Goal: Complete application form

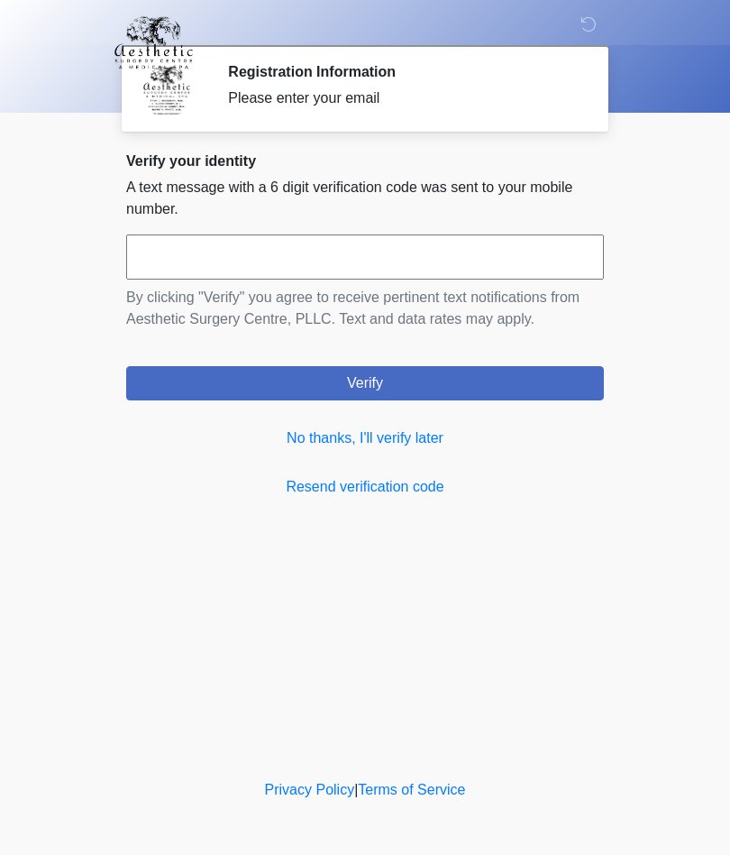
click at [420, 445] on link "No thanks, I'll verify later" at bounding box center [365, 438] width 478 height 22
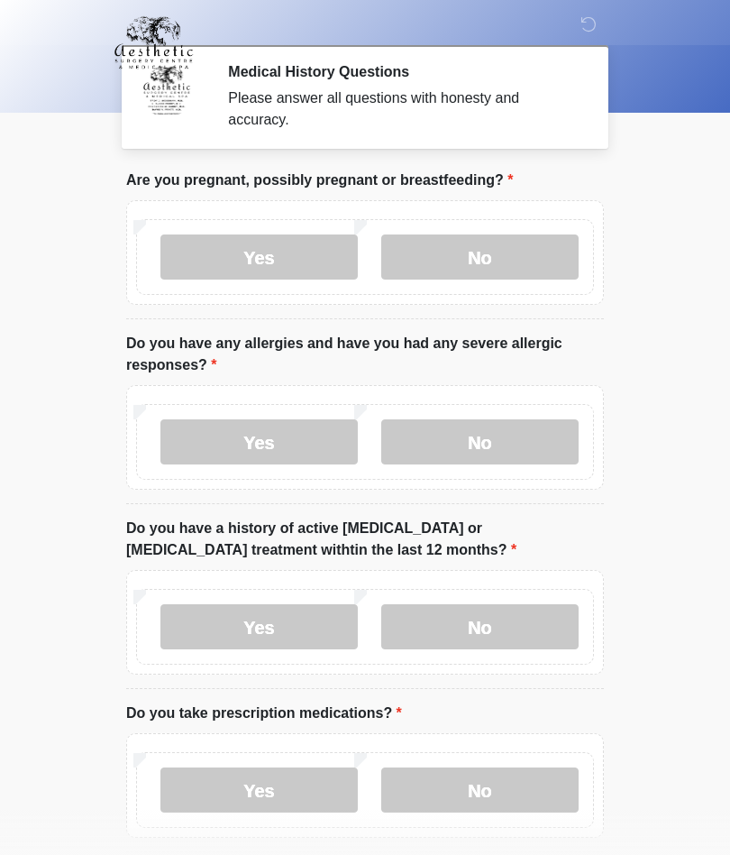
click at [481, 245] on label "No" at bounding box center [479, 256] width 197 height 45
click at [482, 443] on label "No" at bounding box center [479, 441] width 197 height 45
click at [497, 626] on label "No" at bounding box center [479, 626] width 197 height 45
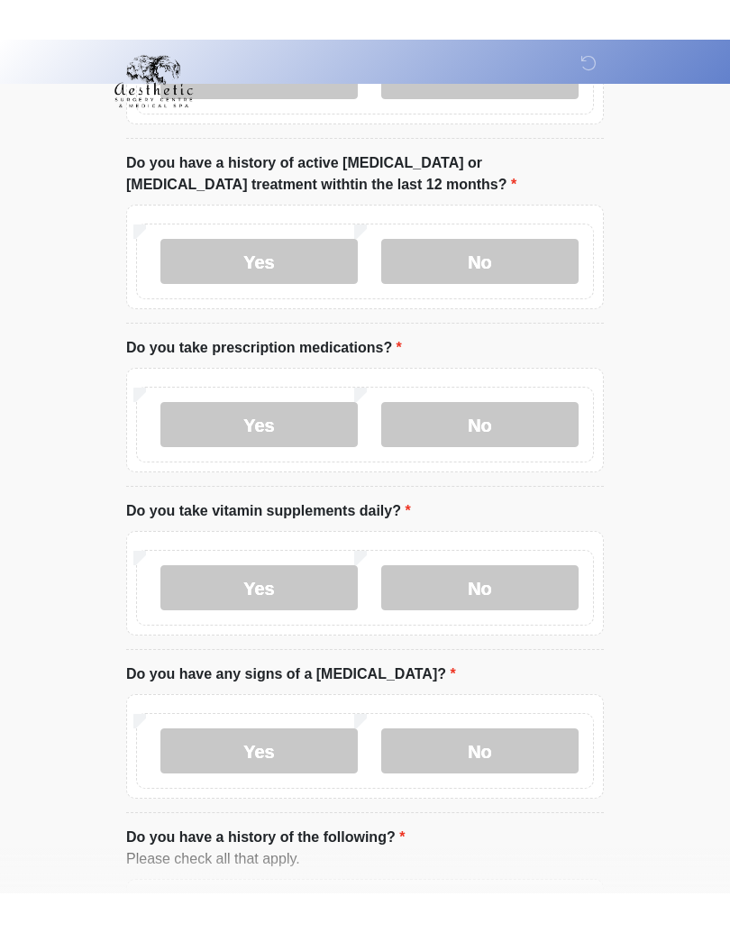
scroll to position [329, 0]
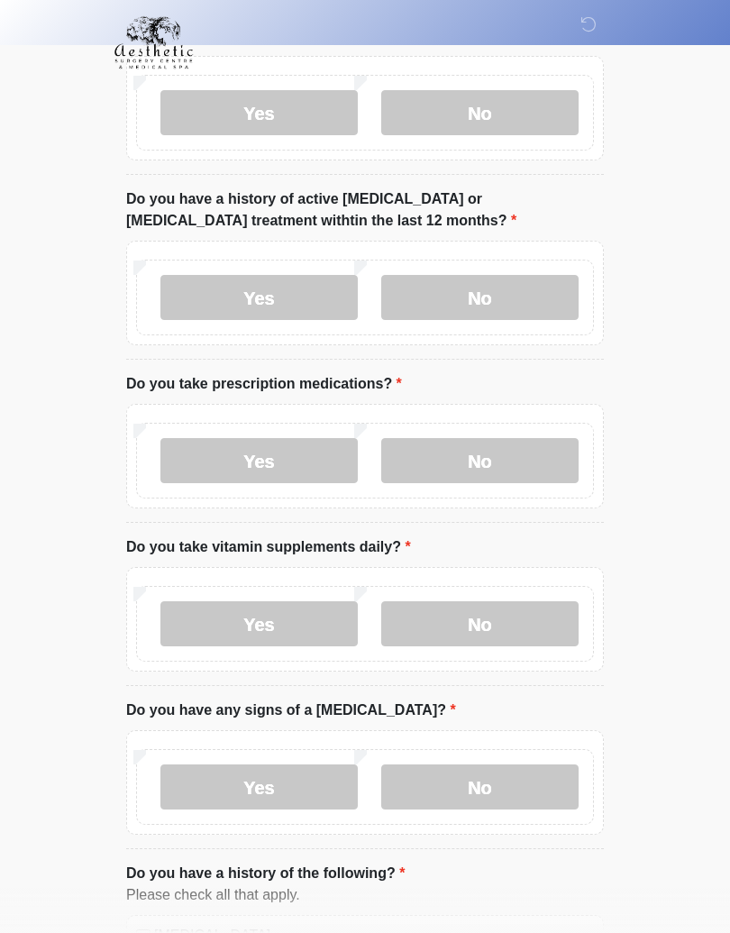
click at [482, 461] on label "No" at bounding box center [479, 460] width 197 height 45
click at [505, 609] on label "No" at bounding box center [479, 623] width 197 height 45
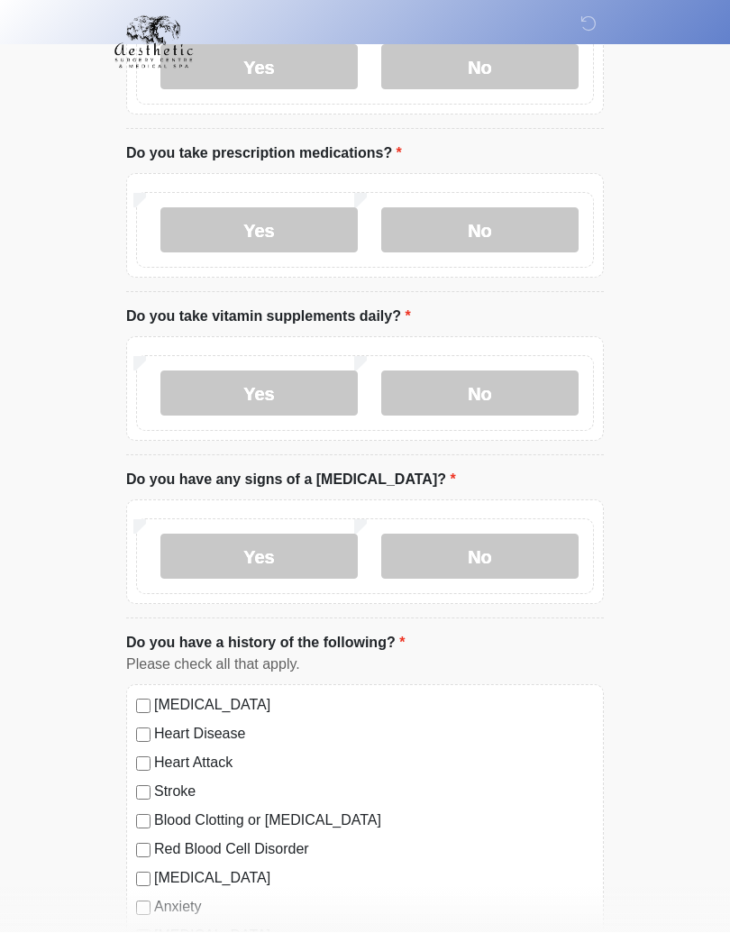
scroll to position [560, 0]
click at [487, 561] on label "No" at bounding box center [479, 556] width 197 height 45
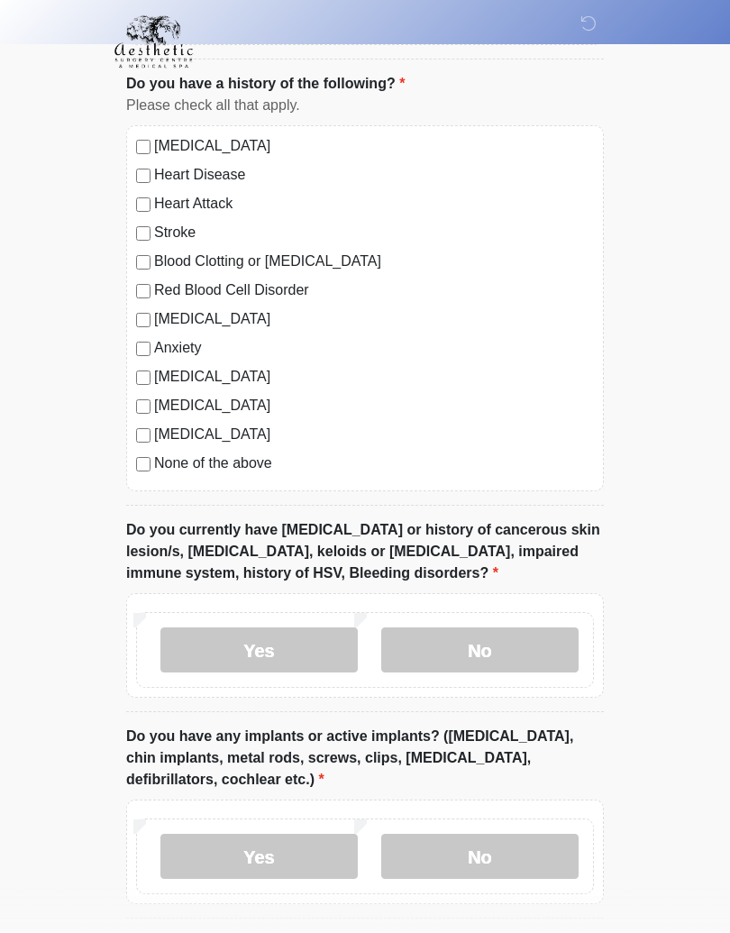
scroll to position [1122, 0]
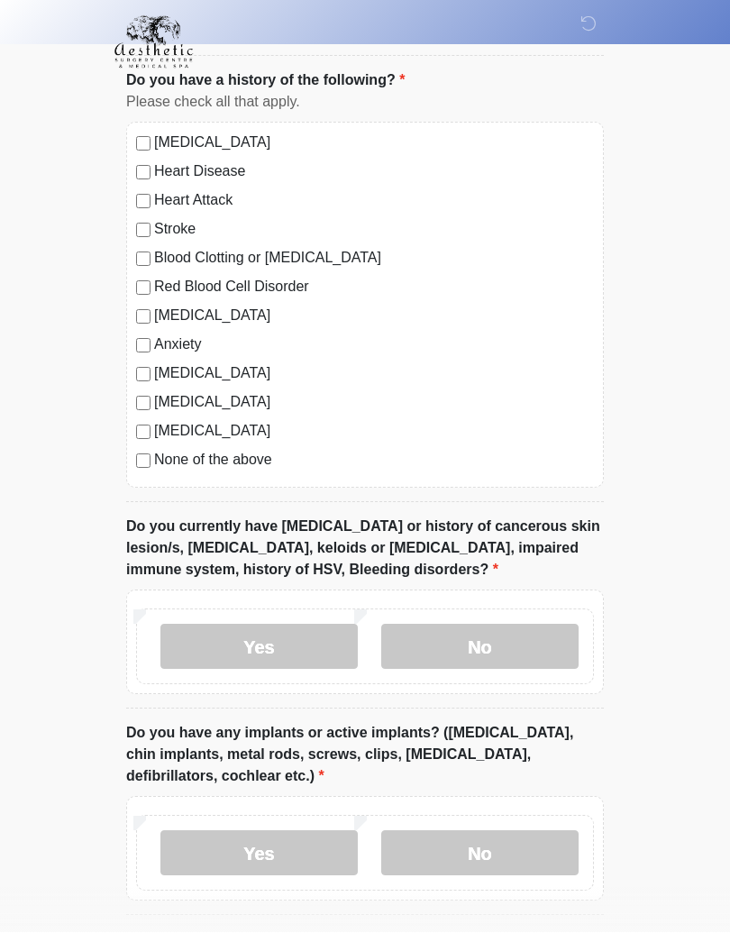
click at [499, 650] on label "No" at bounding box center [479, 647] width 197 height 45
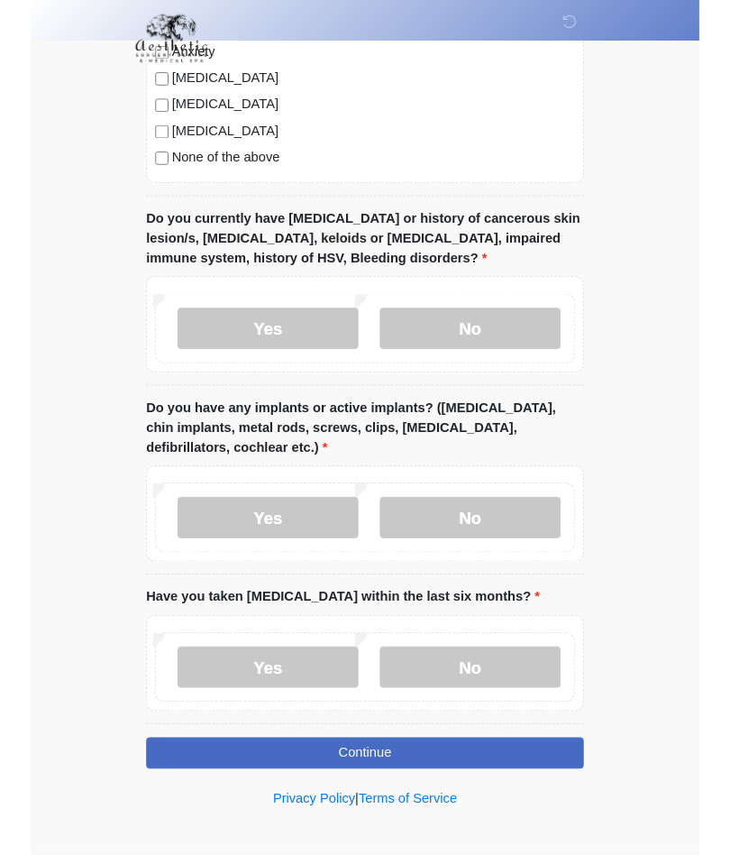
scroll to position [1488, 0]
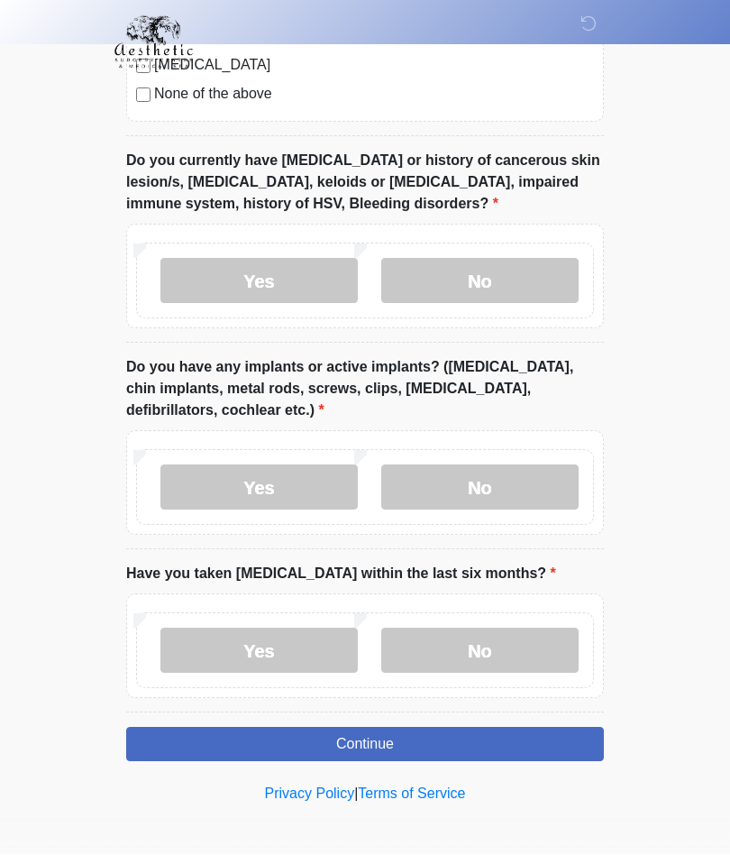
click at [499, 477] on label "No" at bounding box center [479, 487] width 197 height 45
click at [498, 645] on label "No" at bounding box center [479, 650] width 197 height 45
click at [384, 737] on button "Continue" at bounding box center [365, 745] width 478 height 34
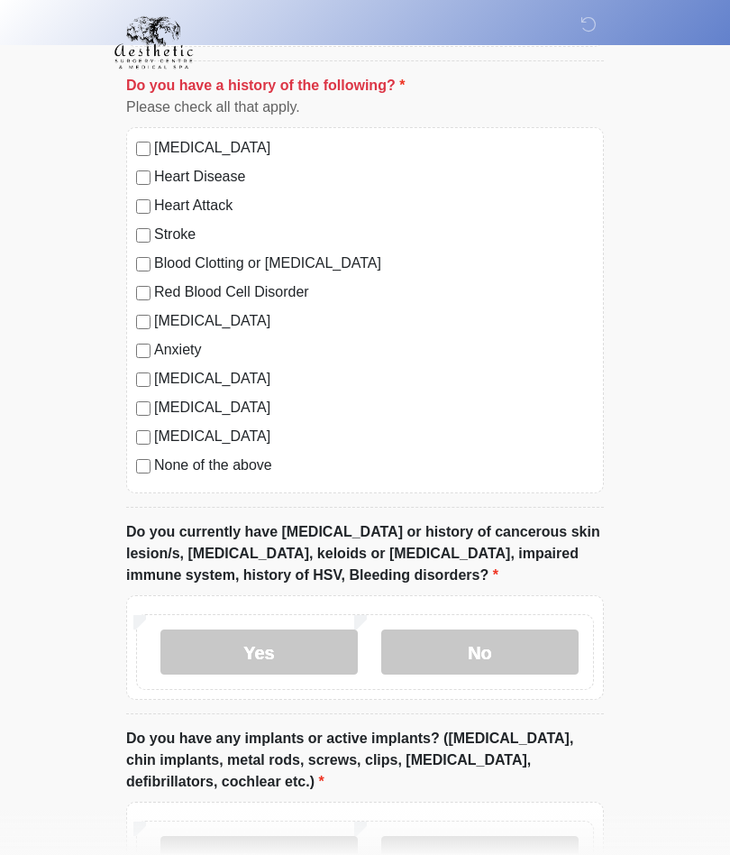
click at [479, 647] on label "No" at bounding box center [479, 651] width 197 height 45
click at [488, 654] on label "No" at bounding box center [479, 651] width 197 height 45
click at [135, 326] on div "[MEDICAL_DATA] Heart Disease Heart Attack Stroke Blood Clotting or [MEDICAL_DAT…" at bounding box center [365, 310] width 478 height 366
click at [288, 653] on label "Yes" at bounding box center [258, 651] width 197 height 45
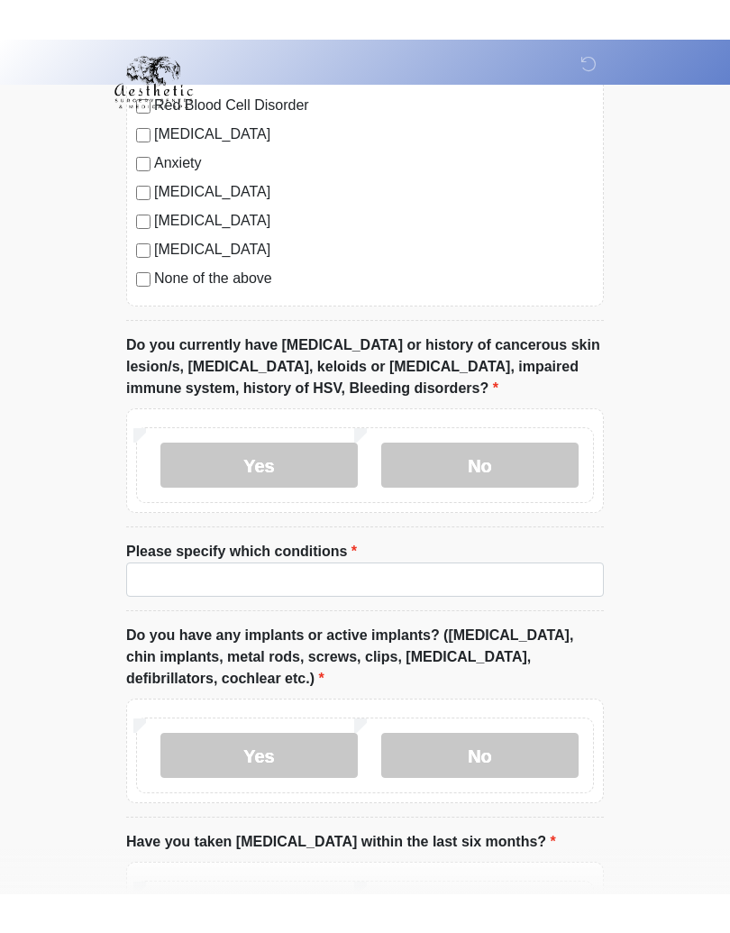
scroll to position [1265, 0]
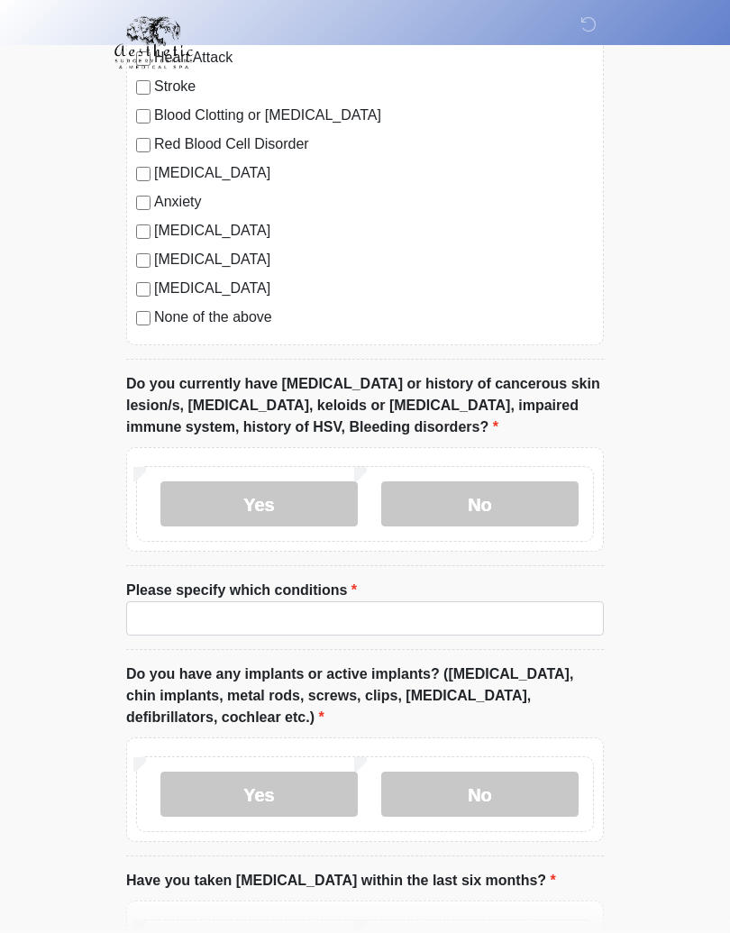
click at [464, 500] on label "No" at bounding box center [479, 503] width 197 height 45
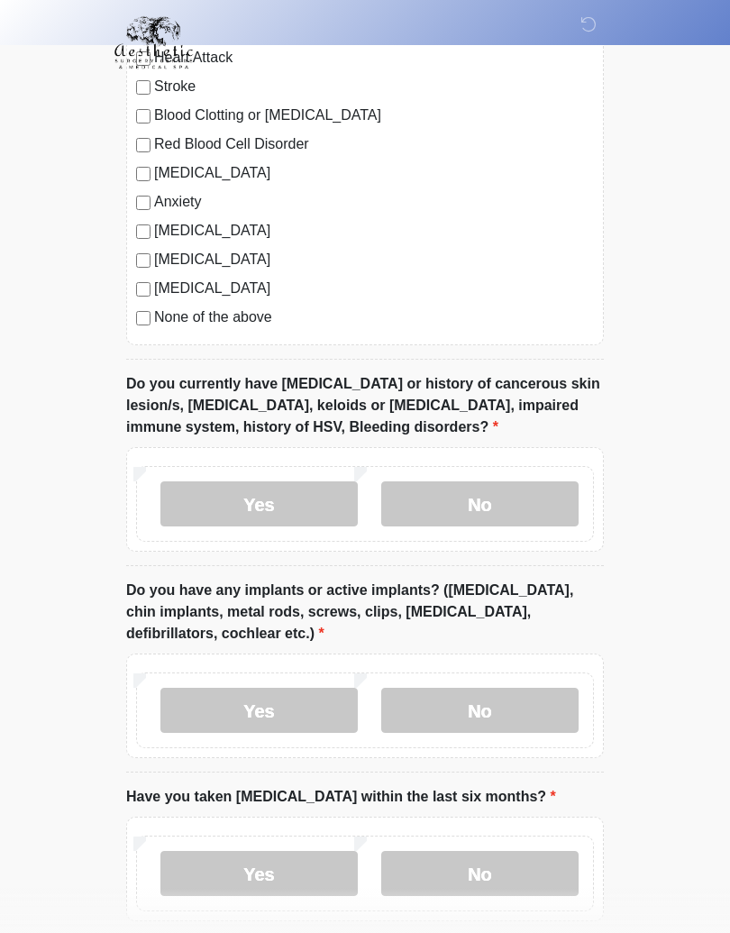
click at [156, 169] on label "[MEDICAL_DATA]" at bounding box center [374, 173] width 440 height 22
click at [476, 491] on label "No" at bounding box center [479, 503] width 197 height 45
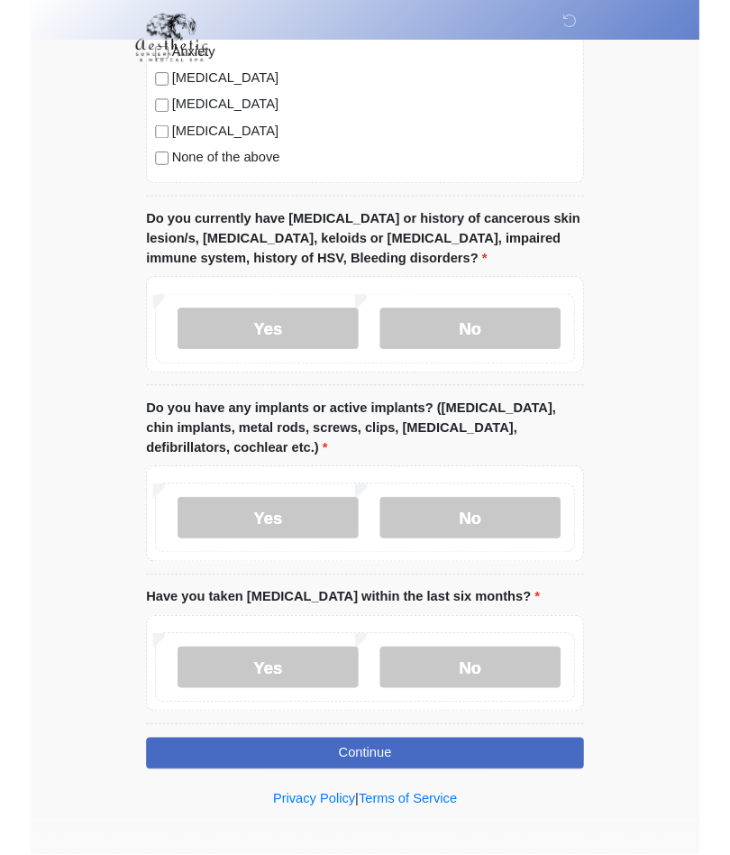
scroll to position [1488, 0]
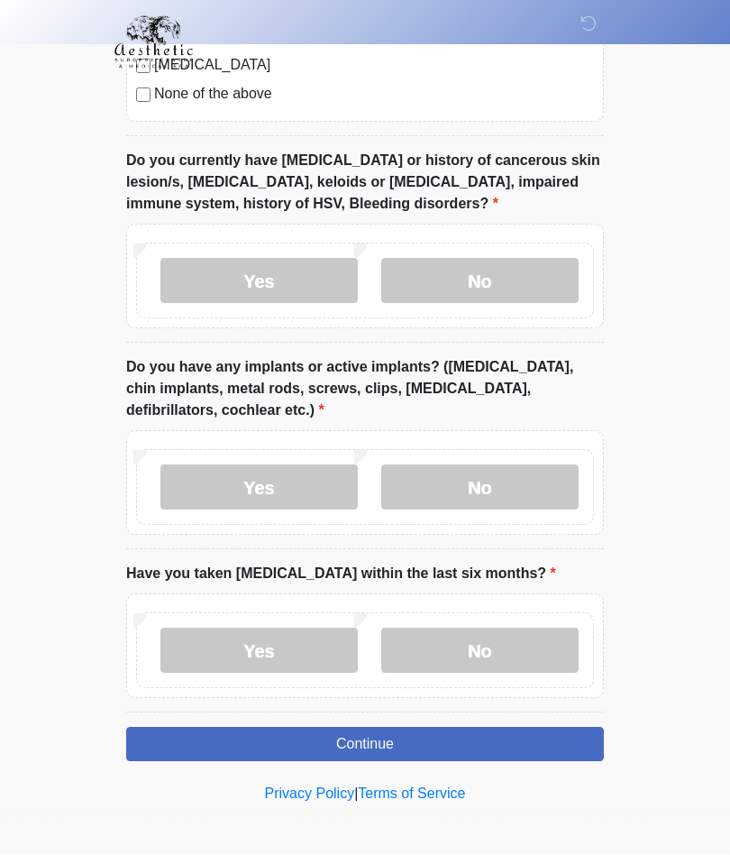
click at [483, 480] on label "No" at bounding box center [479, 487] width 197 height 45
click at [371, 735] on button "Continue" at bounding box center [365, 745] width 478 height 34
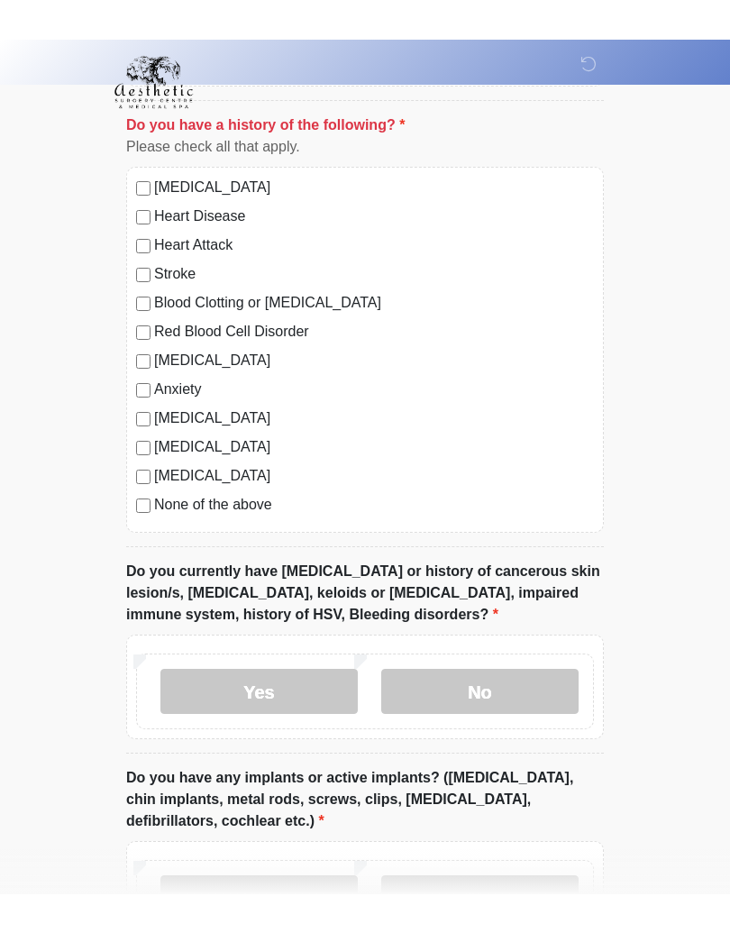
scroll to position [1039, 0]
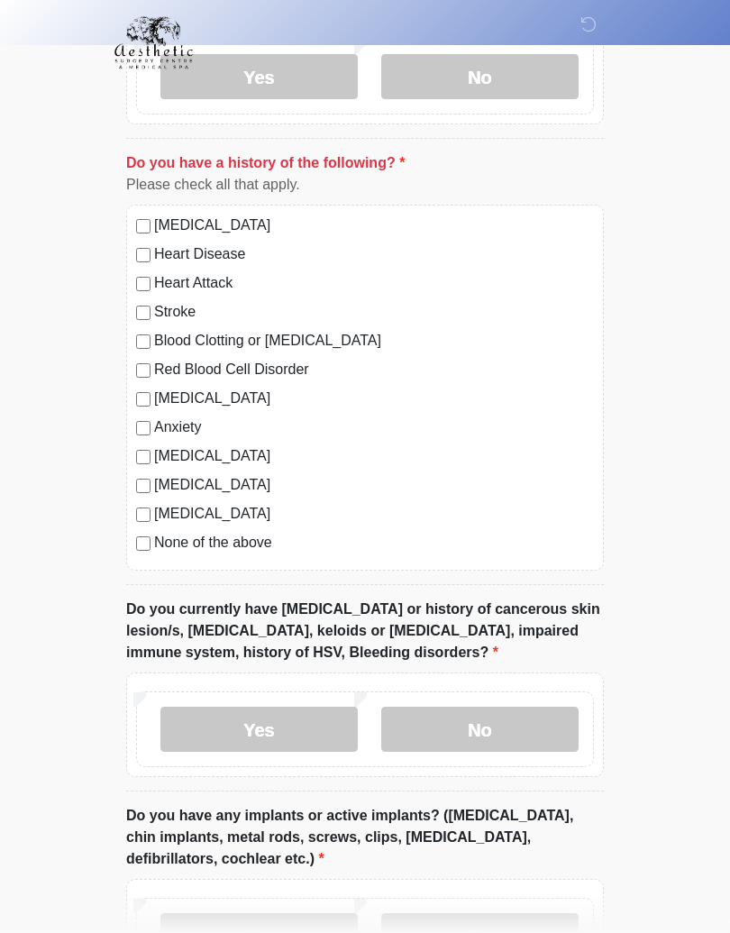
click at [490, 715] on label "No" at bounding box center [479, 729] width 197 height 45
click at [476, 736] on label "No" at bounding box center [479, 729] width 197 height 45
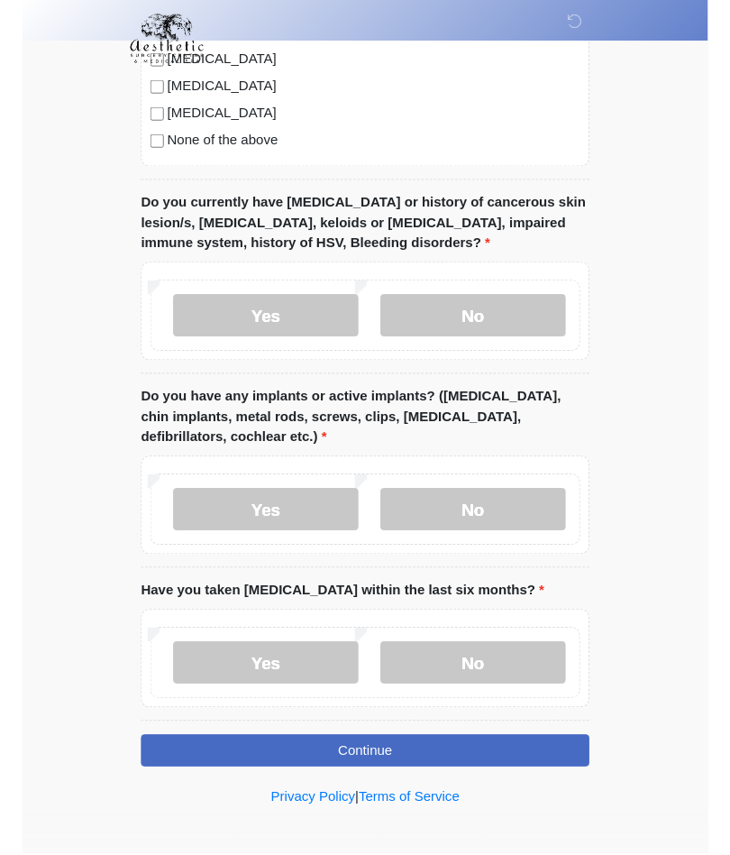
scroll to position [1488, 0]
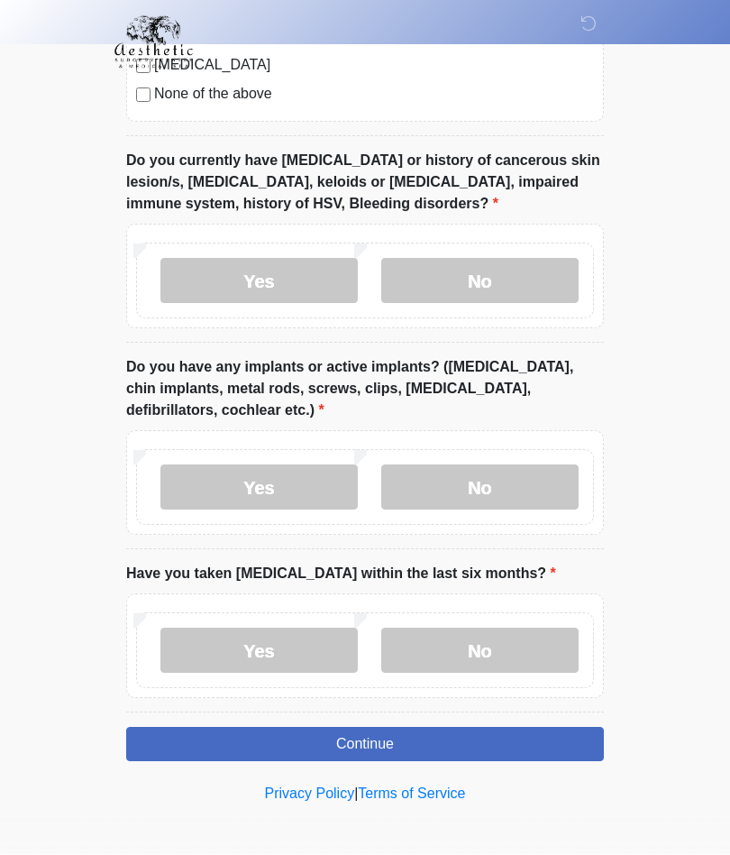
click at [502, 270] on label "No" at bounding box center [479, 281] width 197 height 45
click at [527, 738] on button "Continue" at bounding box center [365, 745] width 478 height 34
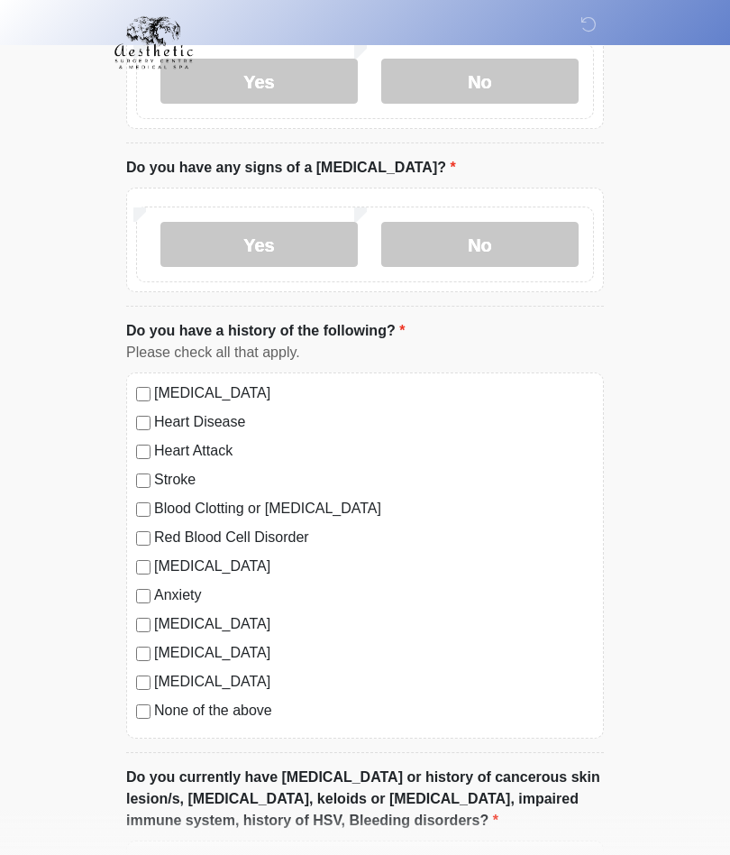
scroll to position [0, 0]
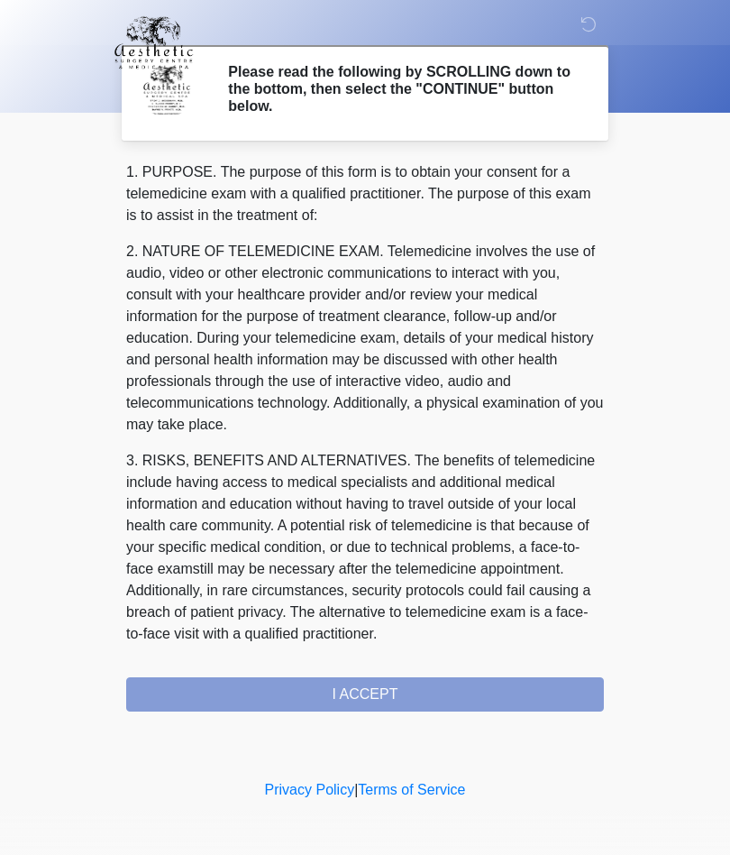
click at [371, 685] on div "1. PURPOSE. The purpose of this form is to obtain your consent for a telemedici…" at bounding box center [365, 436] width 478 height 550
click at [369, 682] on div "1. PURPOSE. The purpose of this form is to obtain your consent for a telemedici…" at bounding box center [365, 436] width 478 height 550
click at [368, 686] on div "1. PURPOSE. The purpose of this form is to obtain your consent for a telemedici…" at bounding box center [365, 436] width 478 height 550
click at [368, 685] on div "1. PURPOSE. The purpose of this form is to obtain your consent for a telemedici…" at bounding box center [365, 436] width 478 height 550
click at [395, 693] on div "1. PURPOSE. The purpose of this form is to obtain your consent for a telemedici…" at bounding box center [365, 436] width 478 height 550
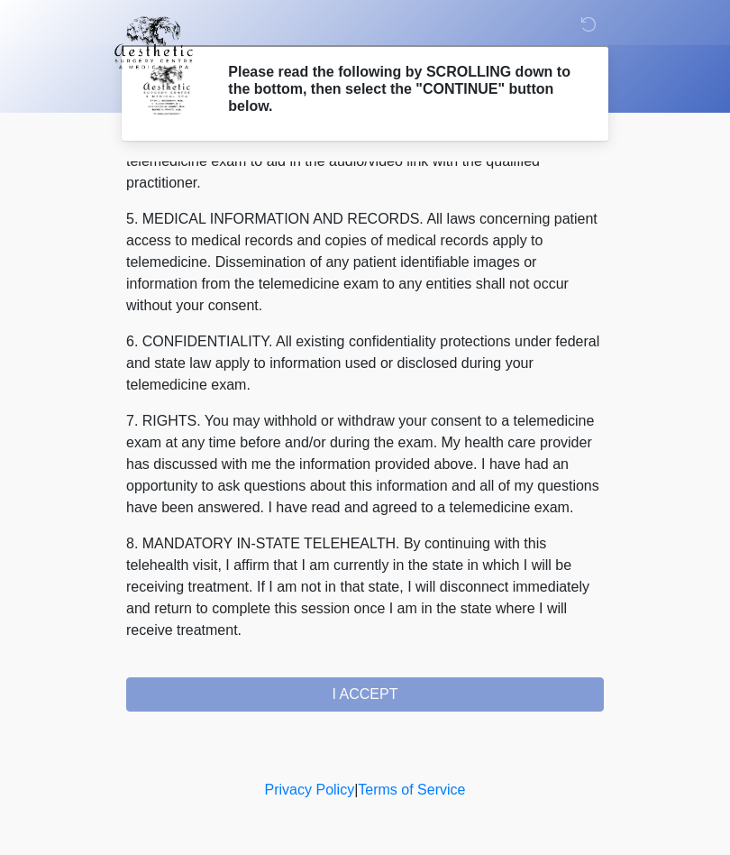
scroll to position [573, 0]
click at [394, 695] on button "I ACCEPT" at bounding box center [365, 694] width 478 height 34
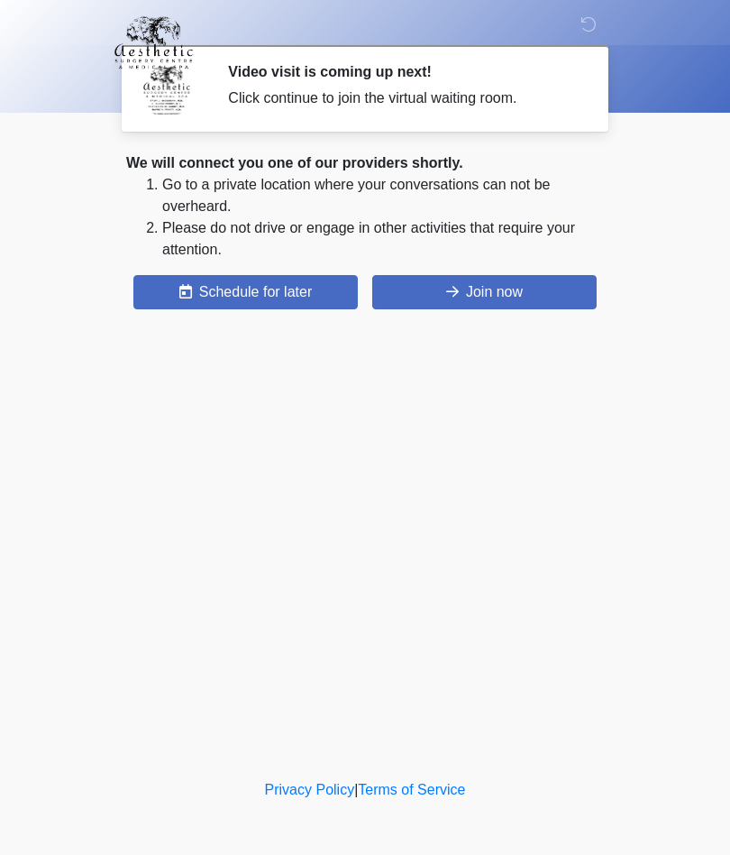
click at [546, 285] on button "Join now" at bounding box center [484, 292] width 224 height 34
